Goal: Task Accomplishment & Management: Manage account settings

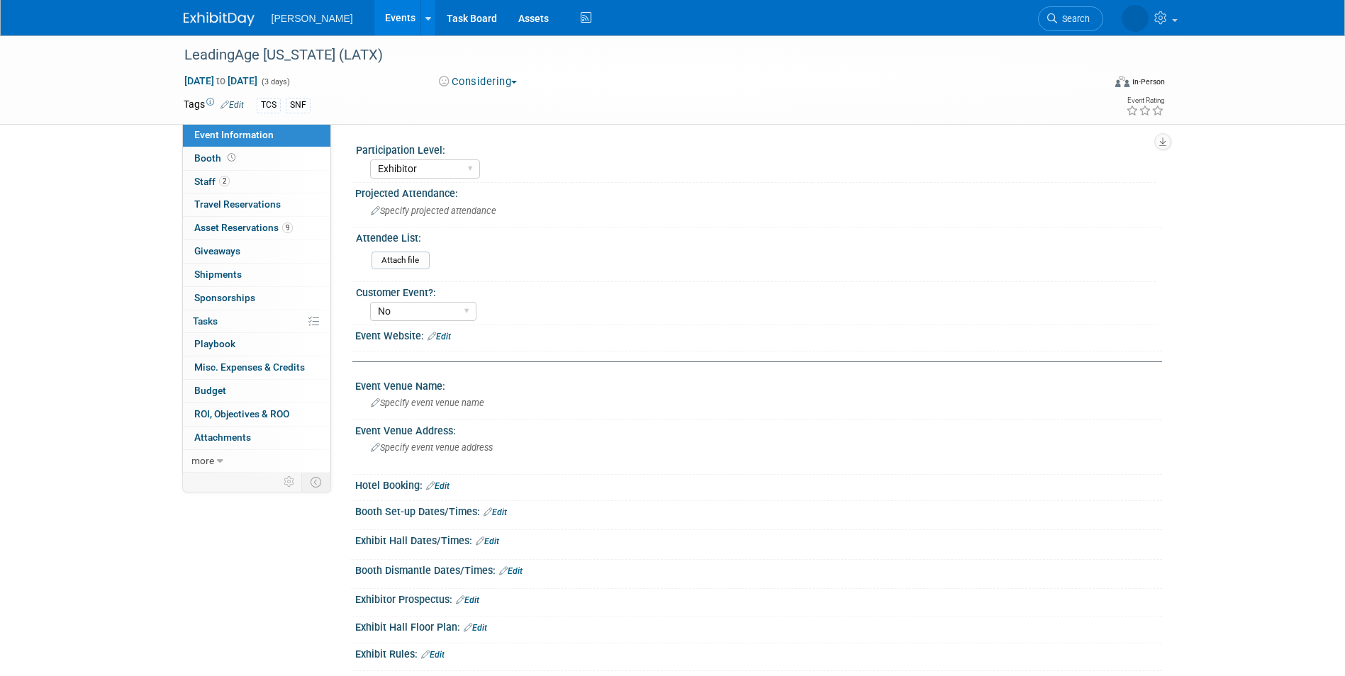
select select "Exhibitor"
select select "No"
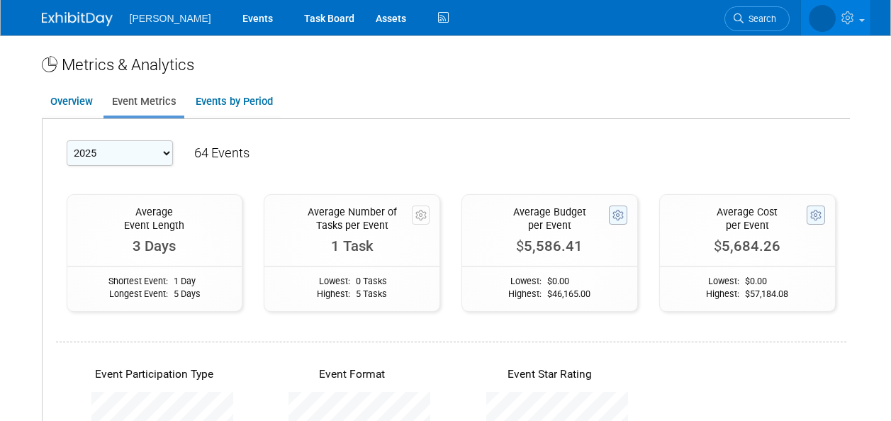
select select "2025"
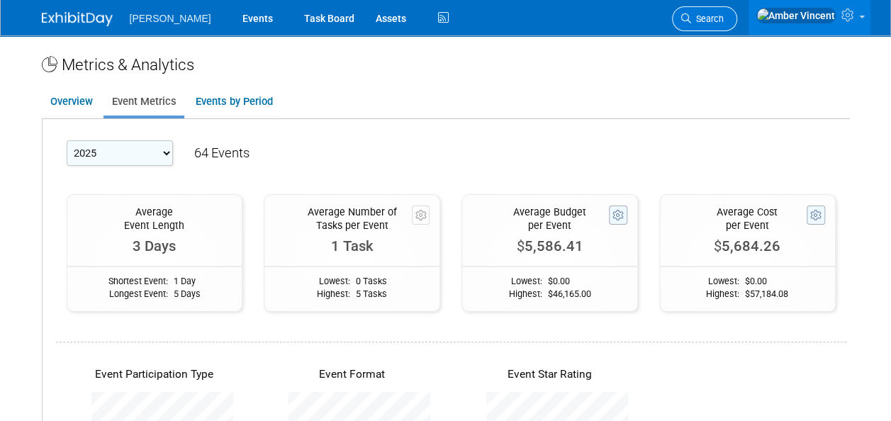
click at [724, 22] on span "Search" at bounding box center [707, 18] width 33 height 11
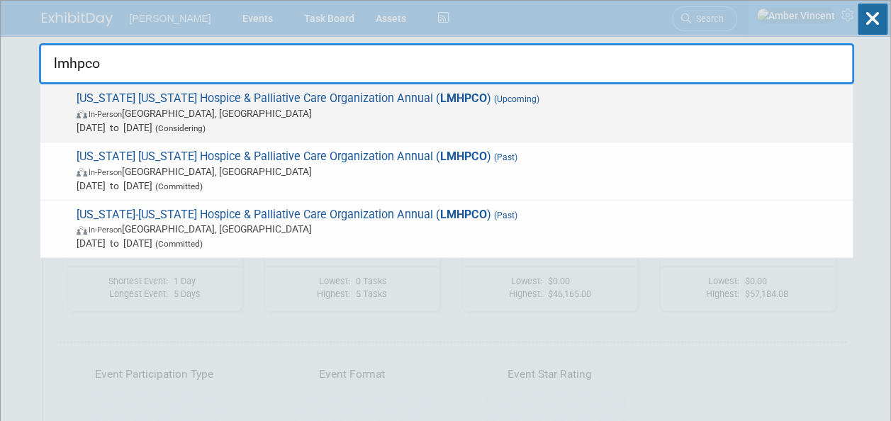
type input "lmhpco"
click at [279, 123] on span "Jul 29, 2026 to Jul 31, 2026 (Considering)" at bounding box center [461, 128] width 769 height 14
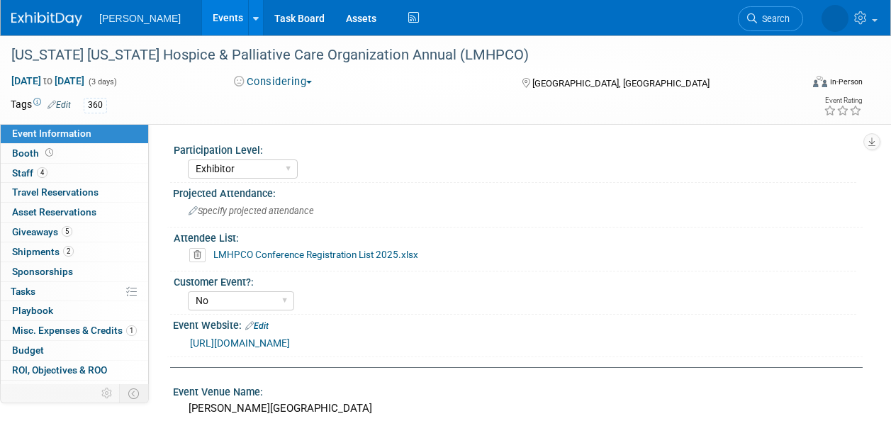
select select "Exhibitor"
select select "No"
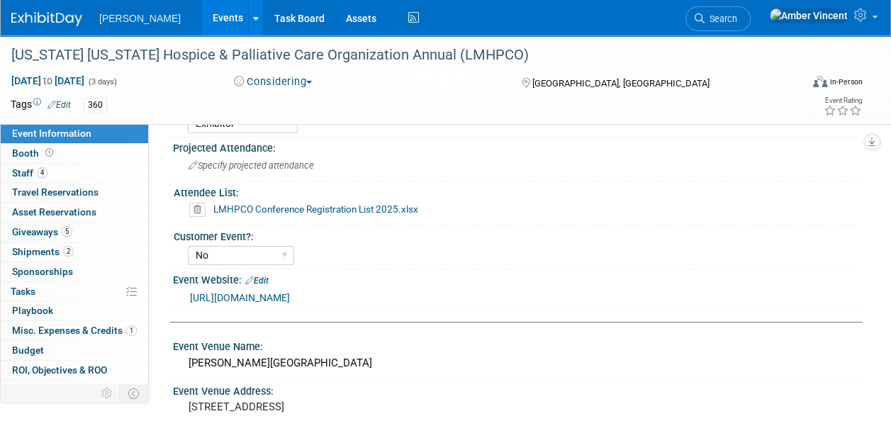
scroll to position [71, 0]
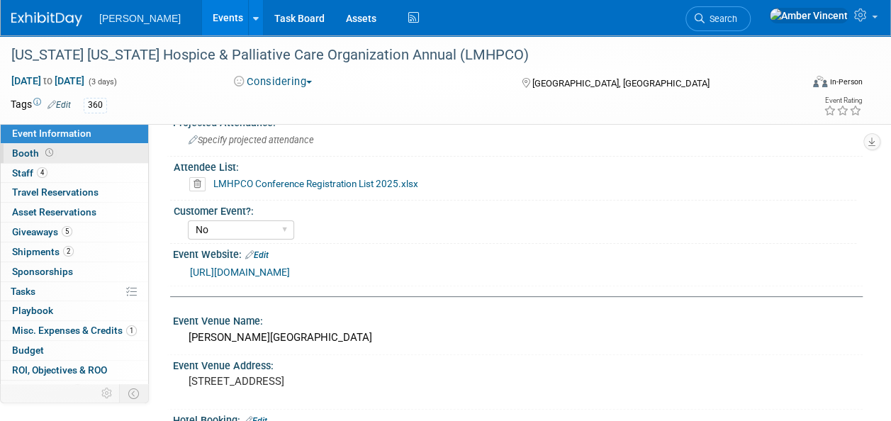
click at [62, 156] on link "Booth" at bounding box center [74, 153] width 147 height 19
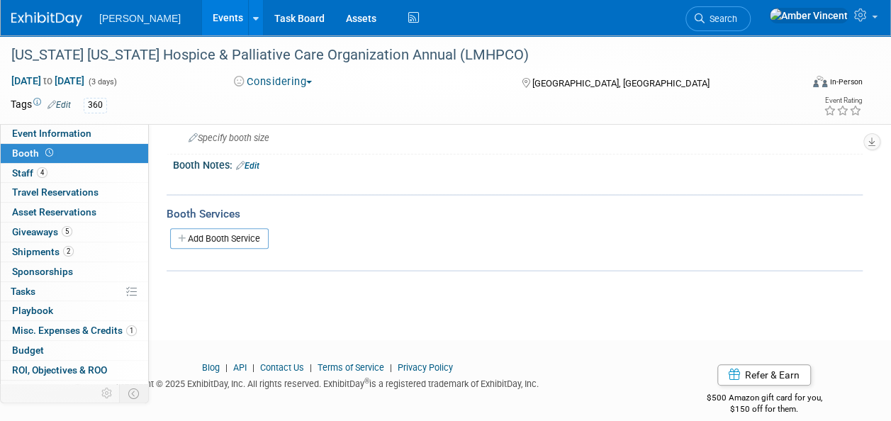
scroll to position [142, 0]
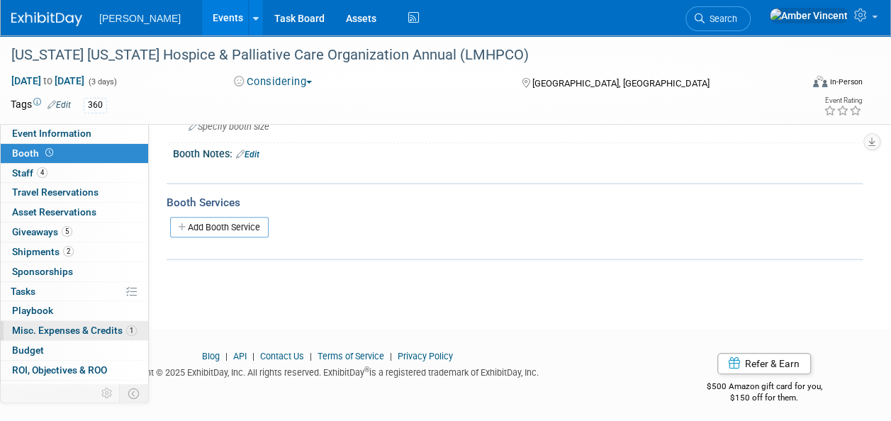
click at [58, 332] on span "Misc. Expenses & Credits 1" at bounding box center [74, 330] width 125 height 11
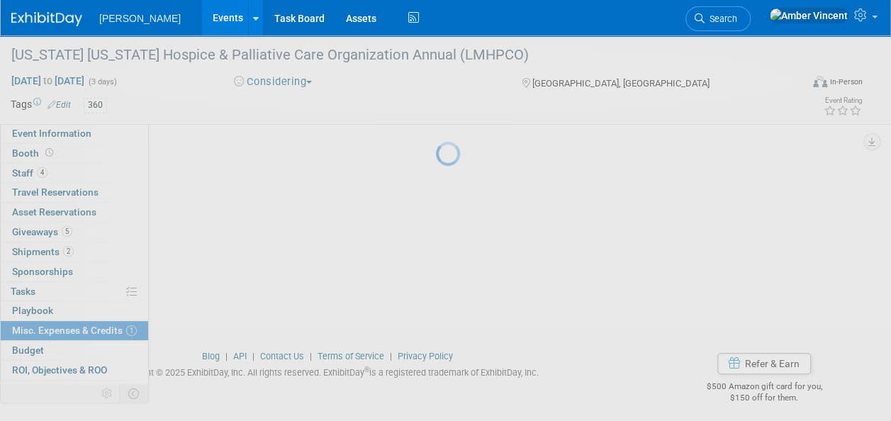
scroll to position [0, 0]
